Goal: Task Accomplishment & Management: Manage account settings

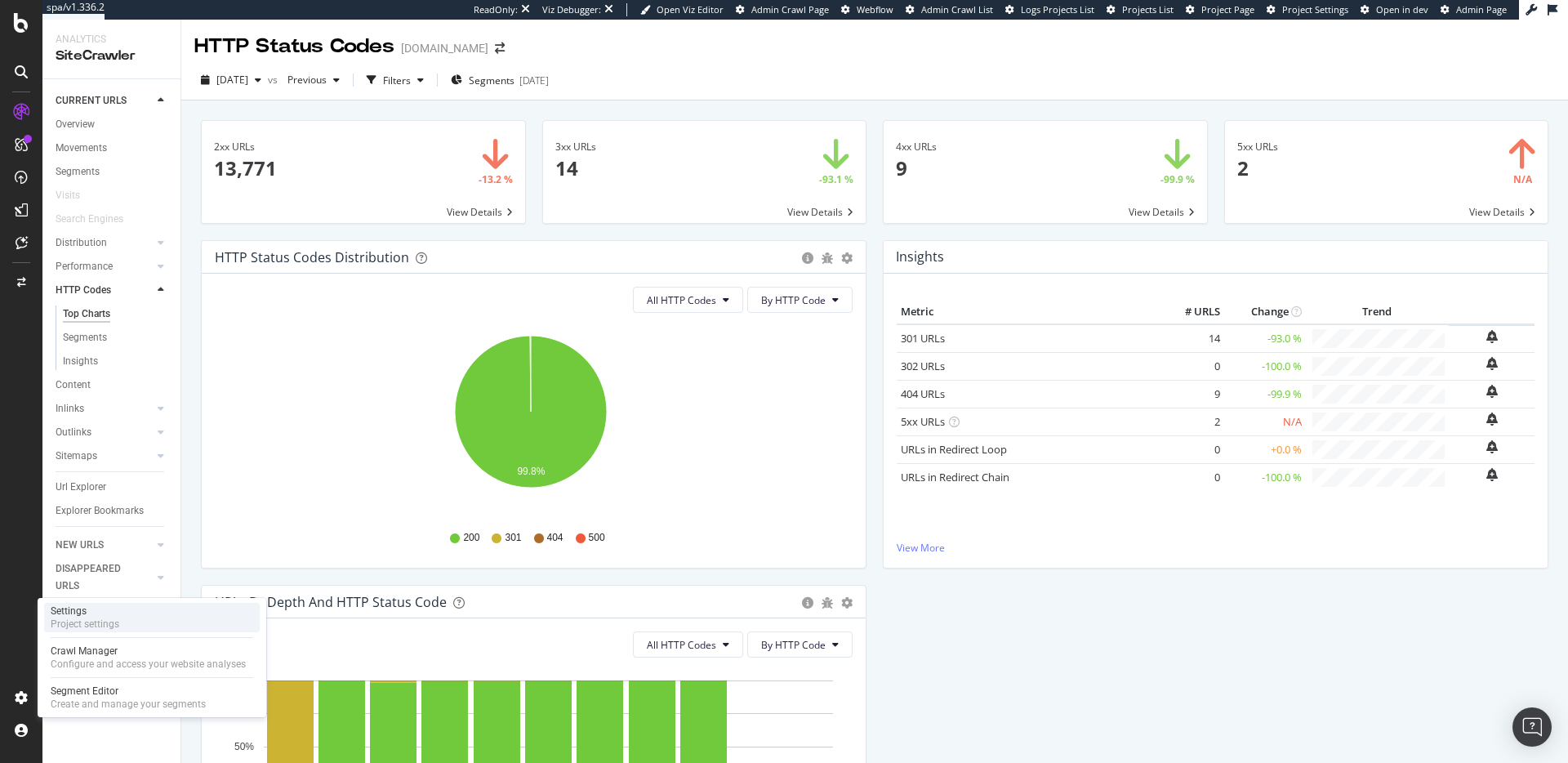
click at [124, 622] on div "Settings Project settings" at bounding box center [151, 617] width 215 height 29
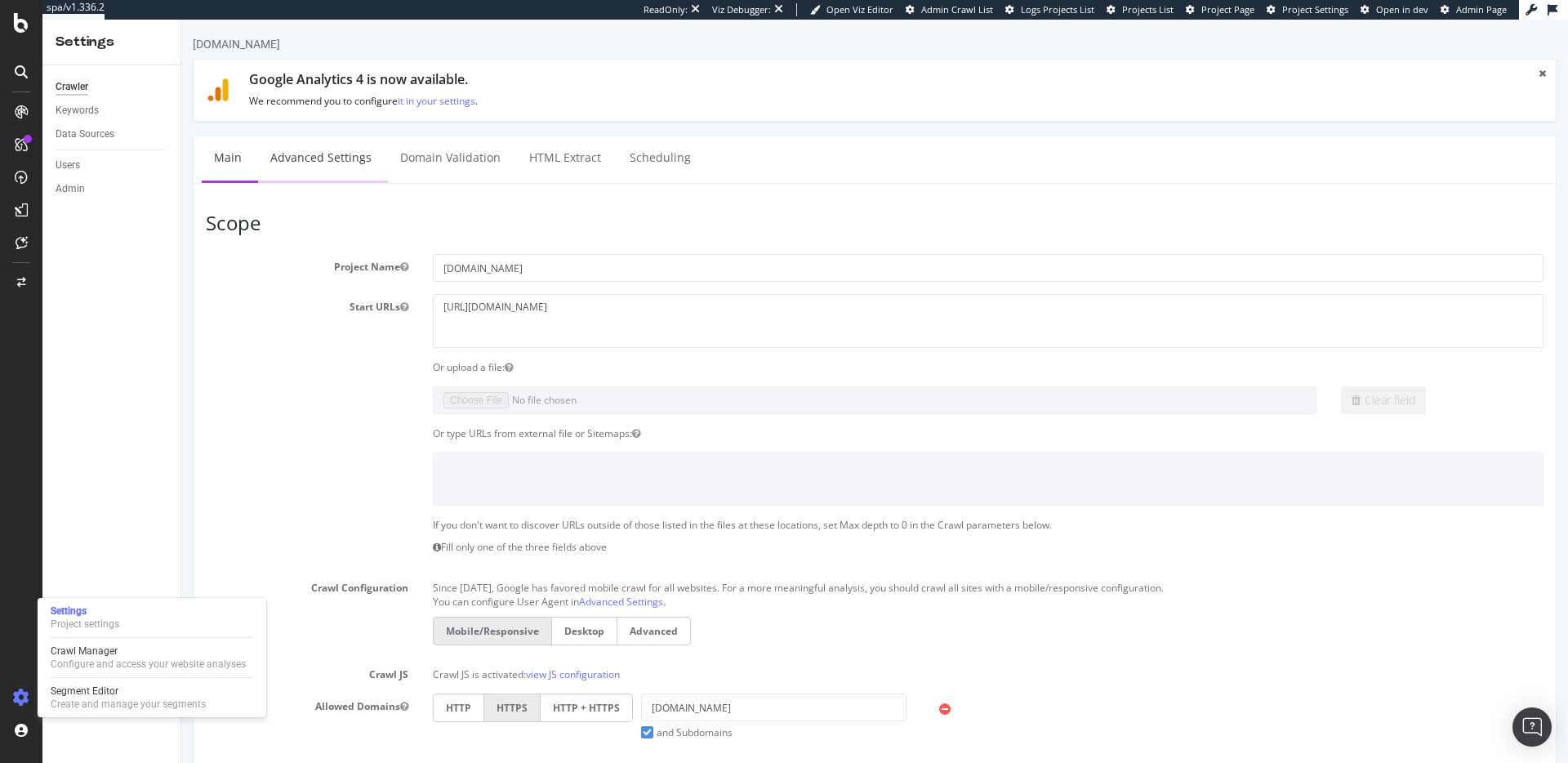
click at [344, 169] on link "Advanced Settings" at bounding box center [321, 158] width 126 height 45
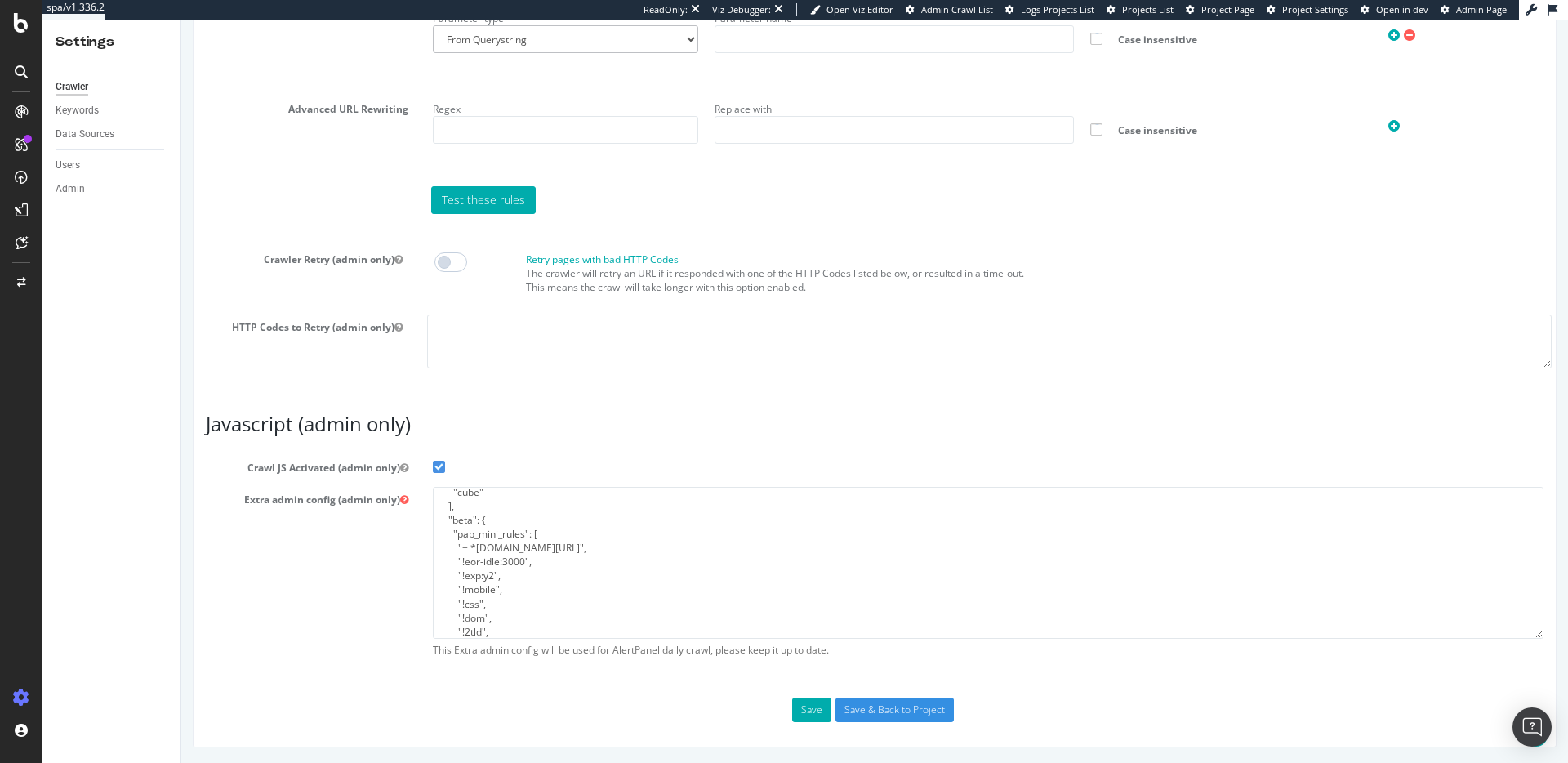
scroll to position [58, 0]
click at [263, 595] on div "Extra admin config (admin only) { "flags": [ "cube" ], "beta": { "pap_mini_rule…" at bounding box center [874, 575] width 1362 height 178
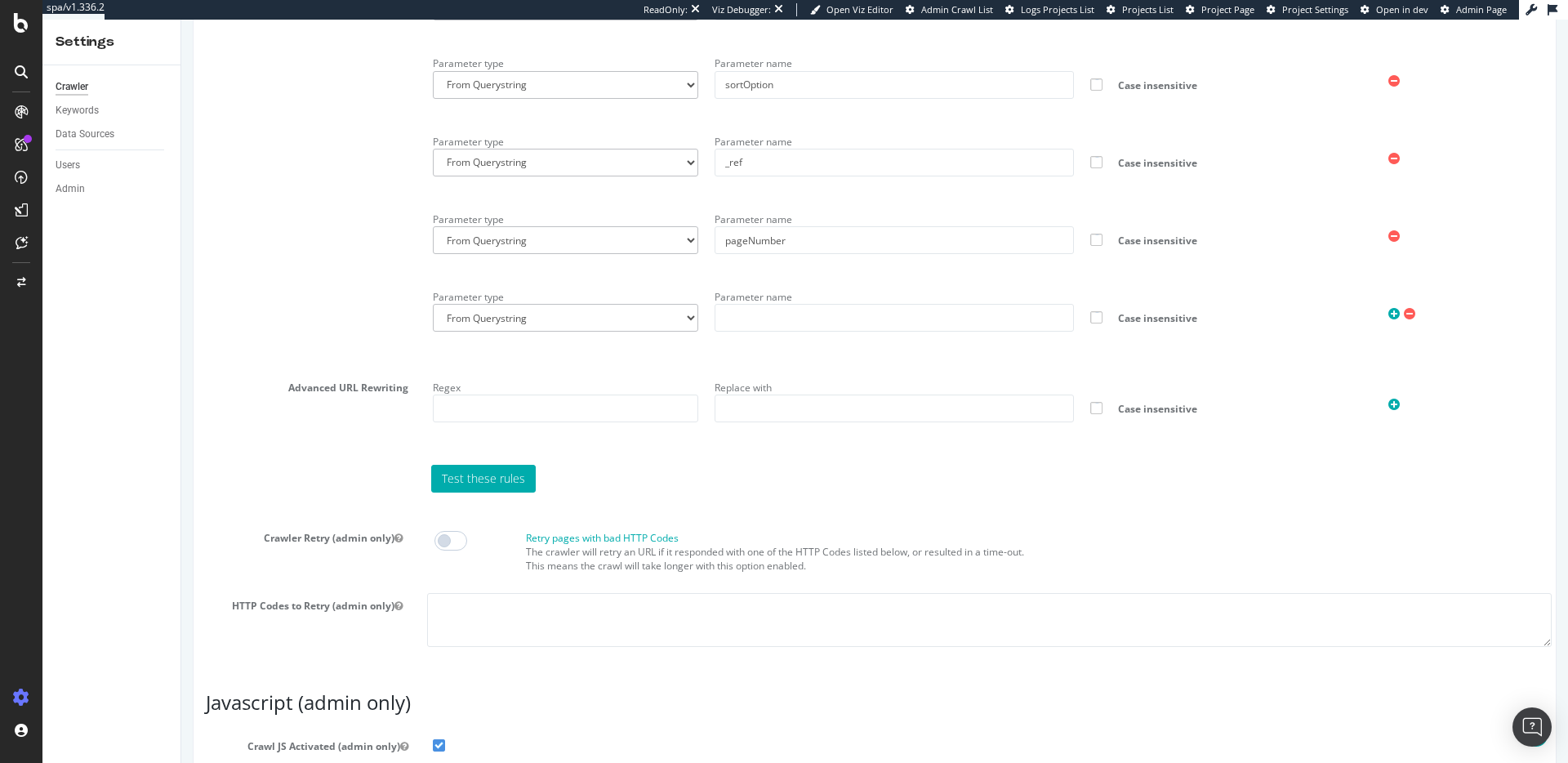
scroll to position [2158, 0]
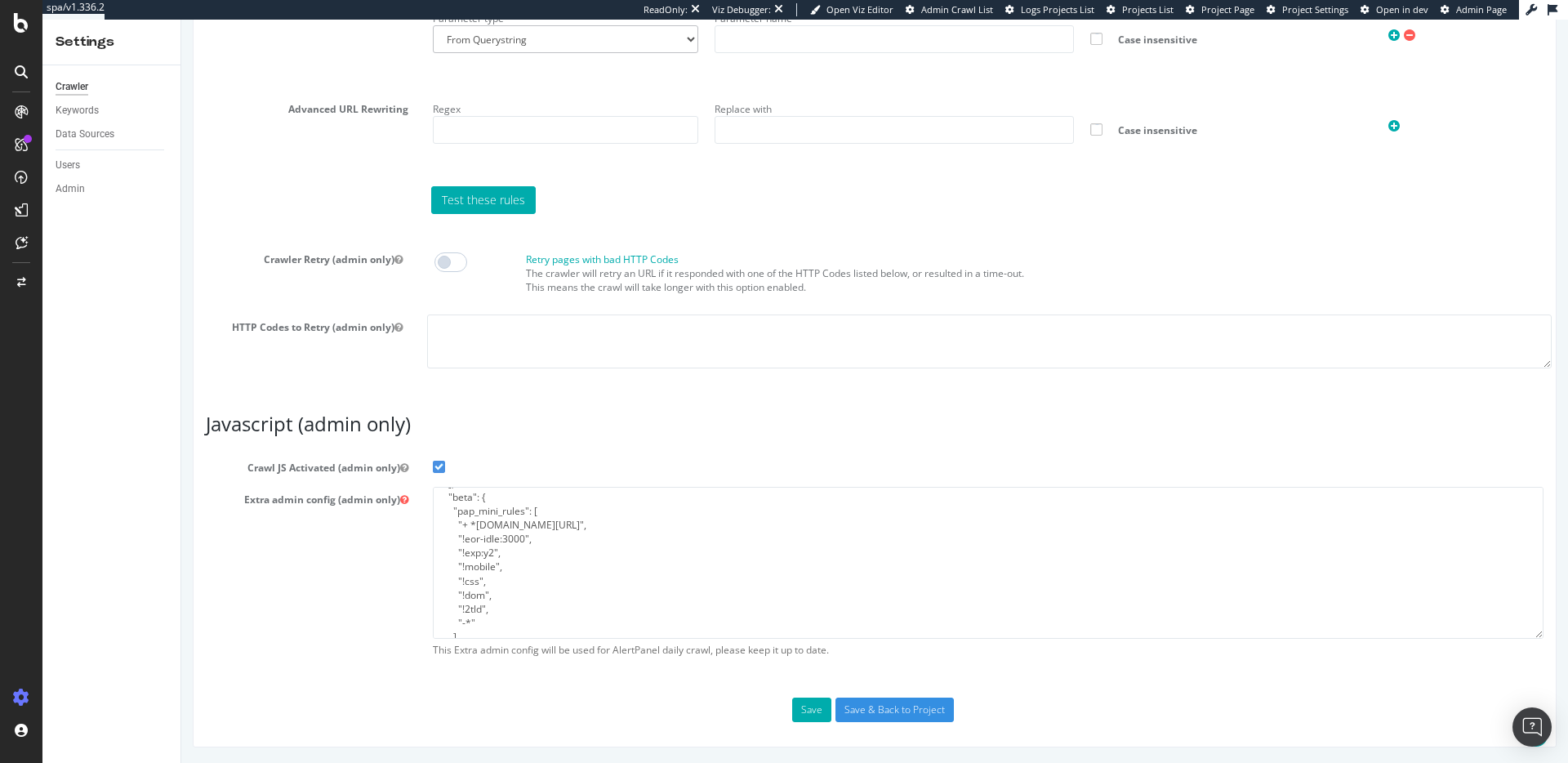
click at [242, 195] on div "Test these rules" at bounding box center [874, 200] width 1353 height 27
